Goal: Task Accomplishment & Management: Manage account settings

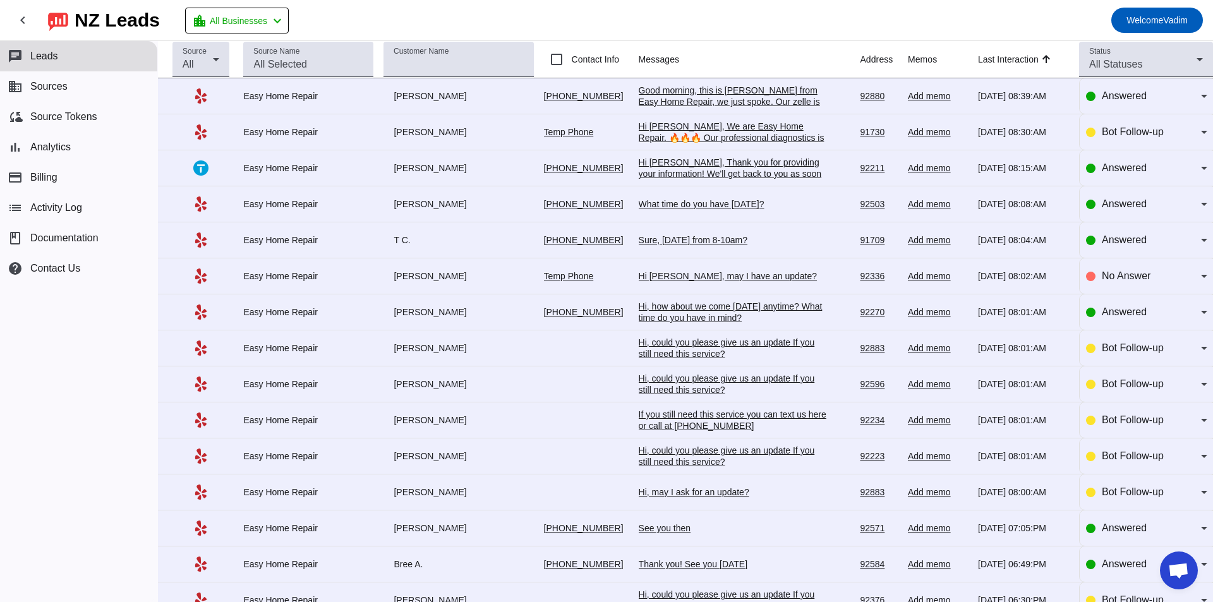
click at [32, 481] on div "chat Leads business Sources cloud_sync Source Tokens bar_chart Analytics paymen…" at bounding box center [78, 321] width 157 height 561
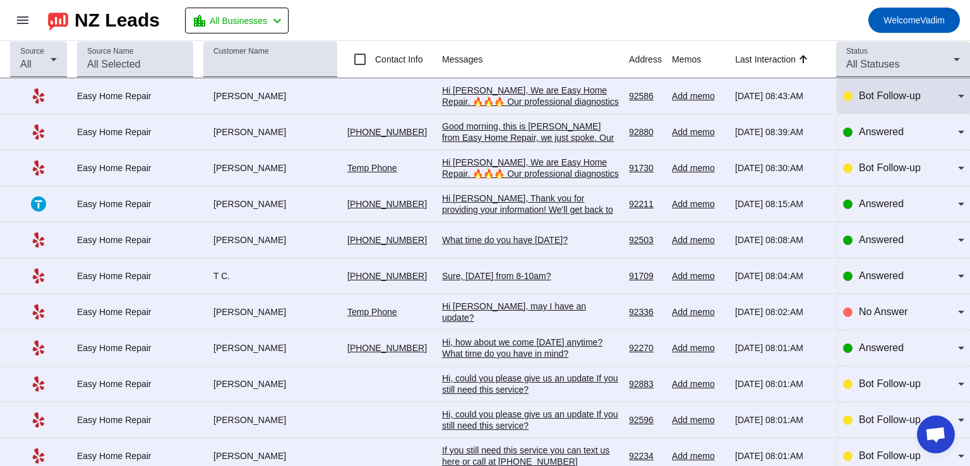
click at [864, 104] on div "Bot Follow-up" at bounding box center [903, 95] width 121 height 35
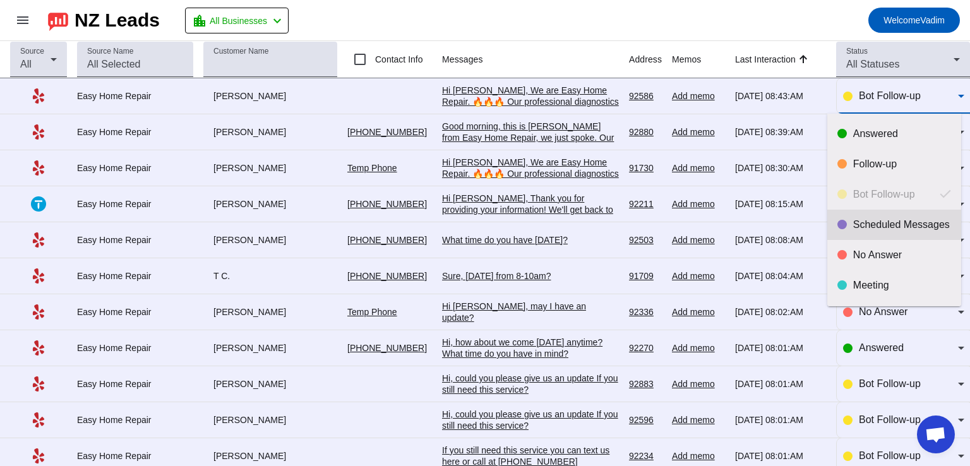
click at [891, 221] on div "Scheduled Messages" at bounding box center [903, 225] width 98 height 13
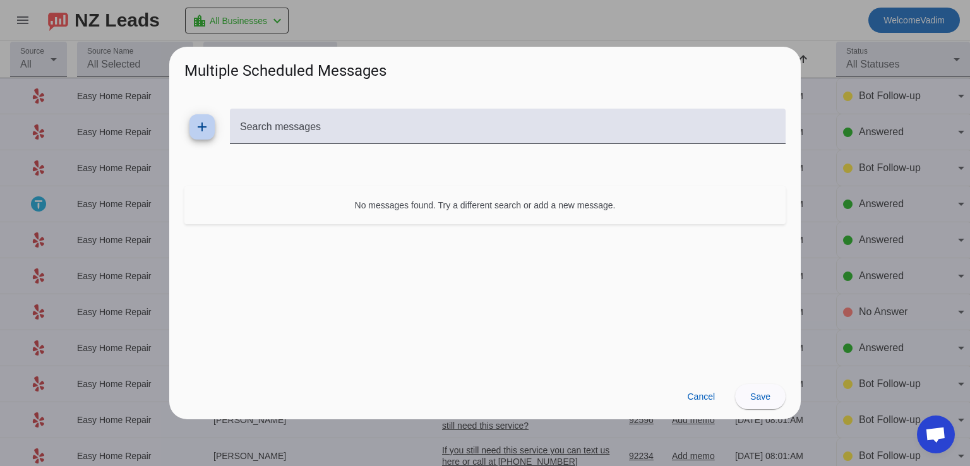
click at [706, 396] on span "Cancel" at bounding box center [701, 397] width 28 height 10
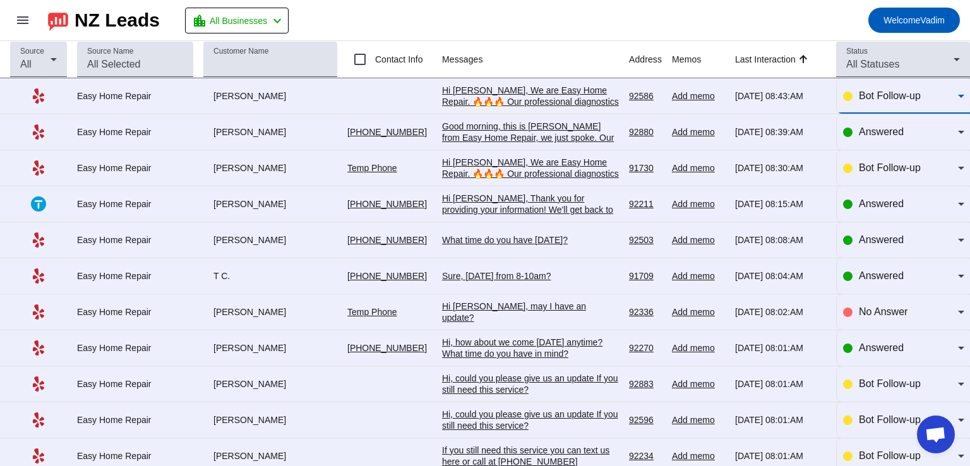
click at [859, 98] on span "Bot Follow-up" at bounding box center [890, 95] width 62 height 11
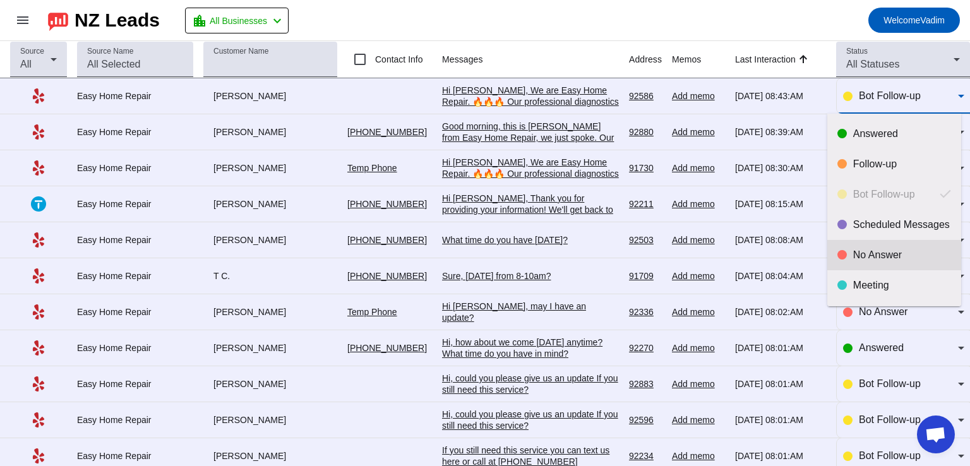
click at [874, 250] on div "No Answer" at bounding box center [903, 255] width 98 height 13
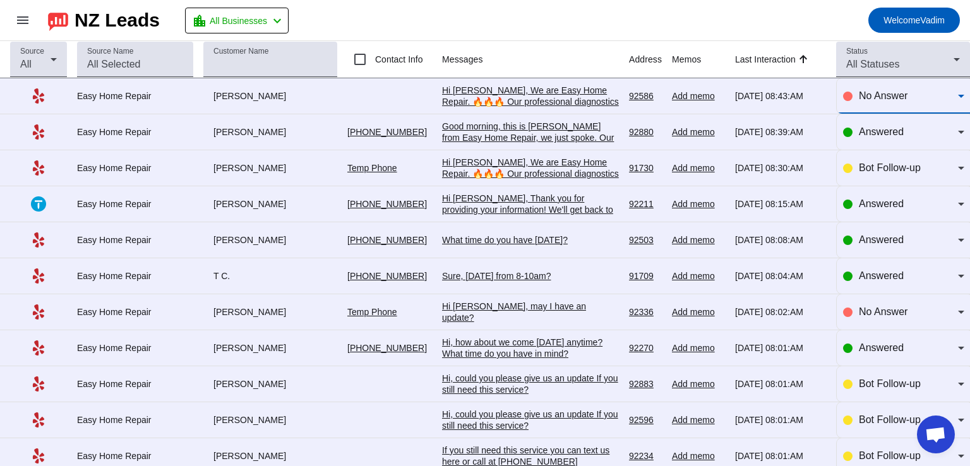
click at [869, 95] on span "No Answer" at bounding box center [883, 95] width 49 height 11
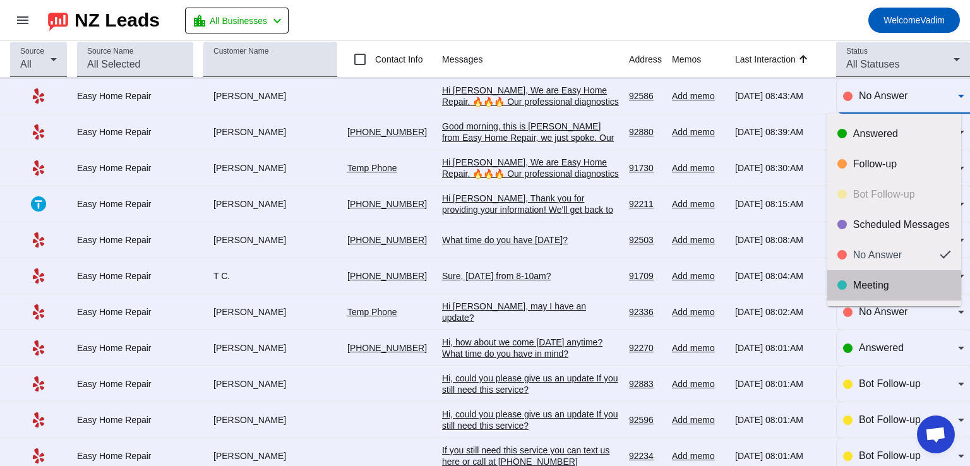
click at [911, 296] on mat-option "Meeting" at bounding box center [895, 285] width 134 height 30
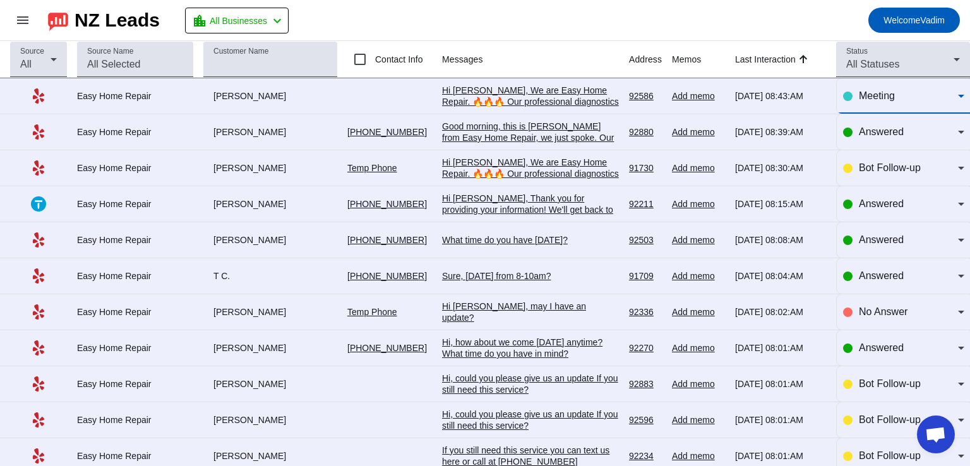
click at [877, 104] on div "Meeting" at bounding box center [903, 95] width 121 height 35
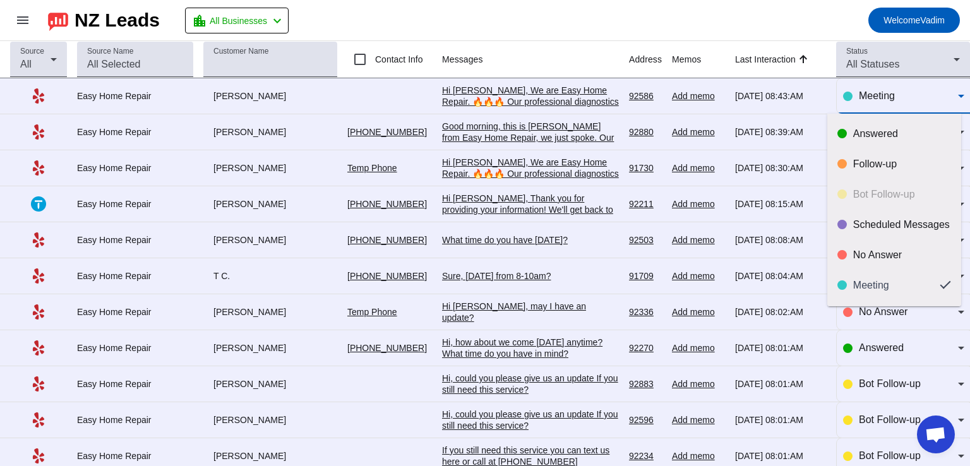
click at [895, 192] on div "Answered Follow-up Bot Follow-up Scheduled Messages No Answer Meeting Done" at bounding box center [895, 210] width 134 height 193
click at [847, 162] on div at bounding box center [842, 163] width 9 height 9
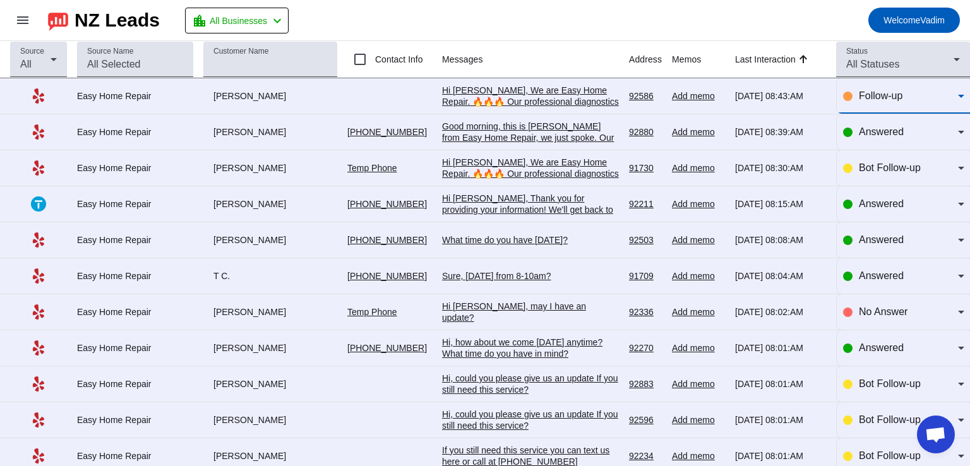
click at [879, 92] on span "Follow-up" at bounding box center [881, 95] width 44 height 11
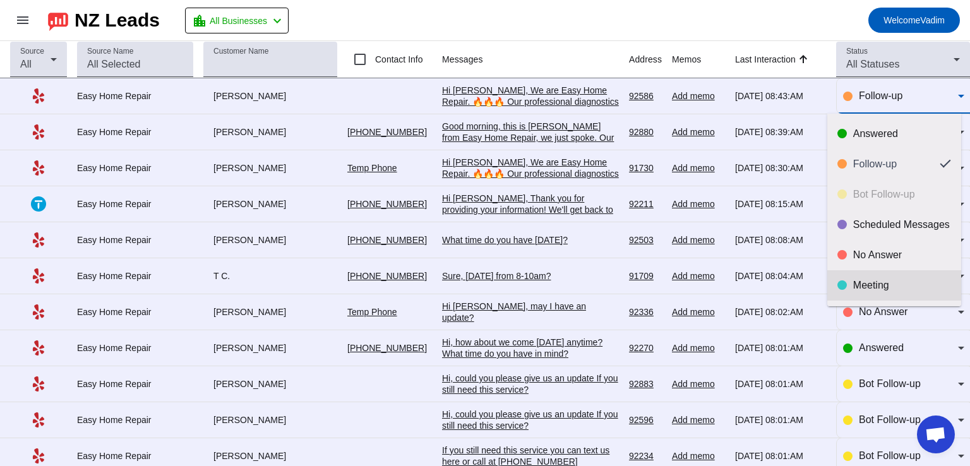
click at [859, 280] on div "Meeting" at bounding box center [903, 285] width 98 height 13
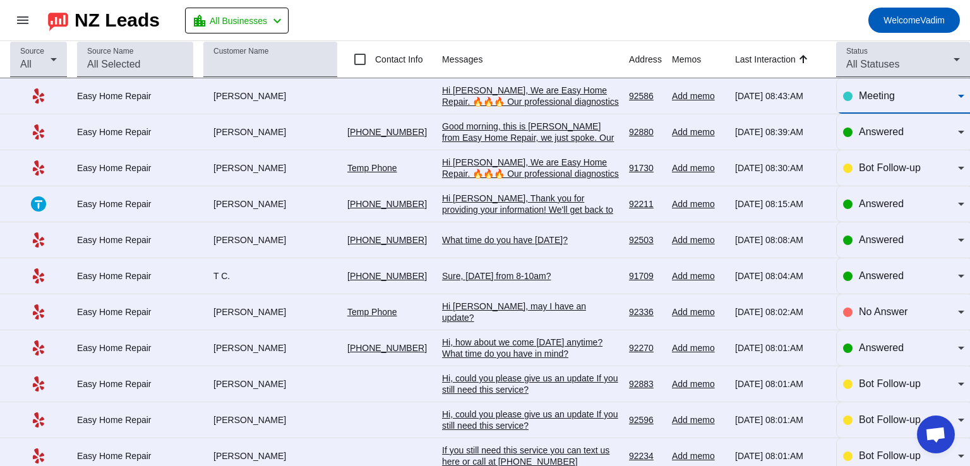
click at [433, 36] on mat-toolbar-row "menu NZ Leads location_city All Businesses chevron_left Welcome Vadim" at bounding box center [485, 20] width 970 height 40
